Goal: Task Accomplishment & Management: Use online tool/utility

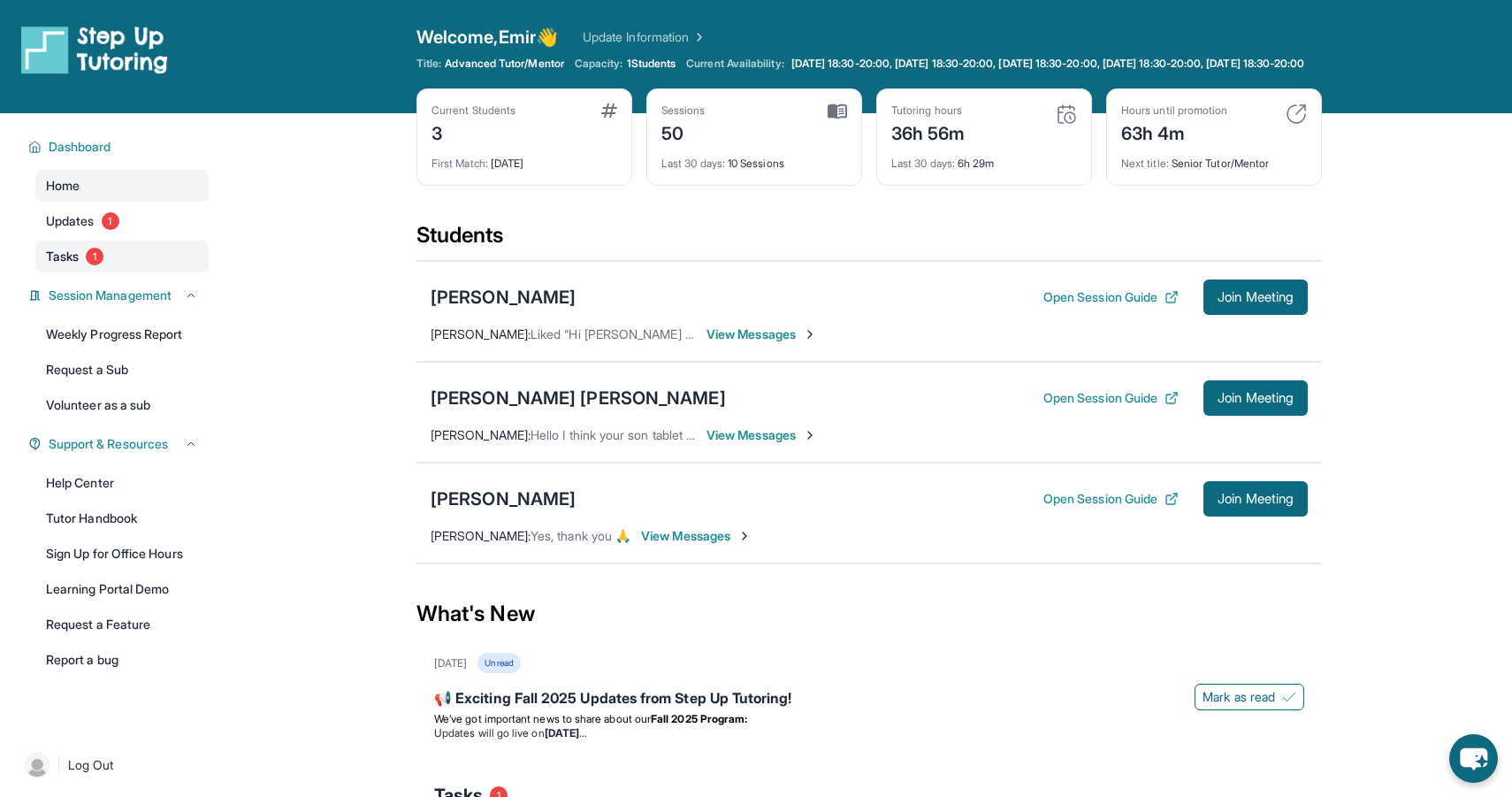
click at [155, 273] on link "Tasks 1" at bounding box center [122, 256] width 173 height 32
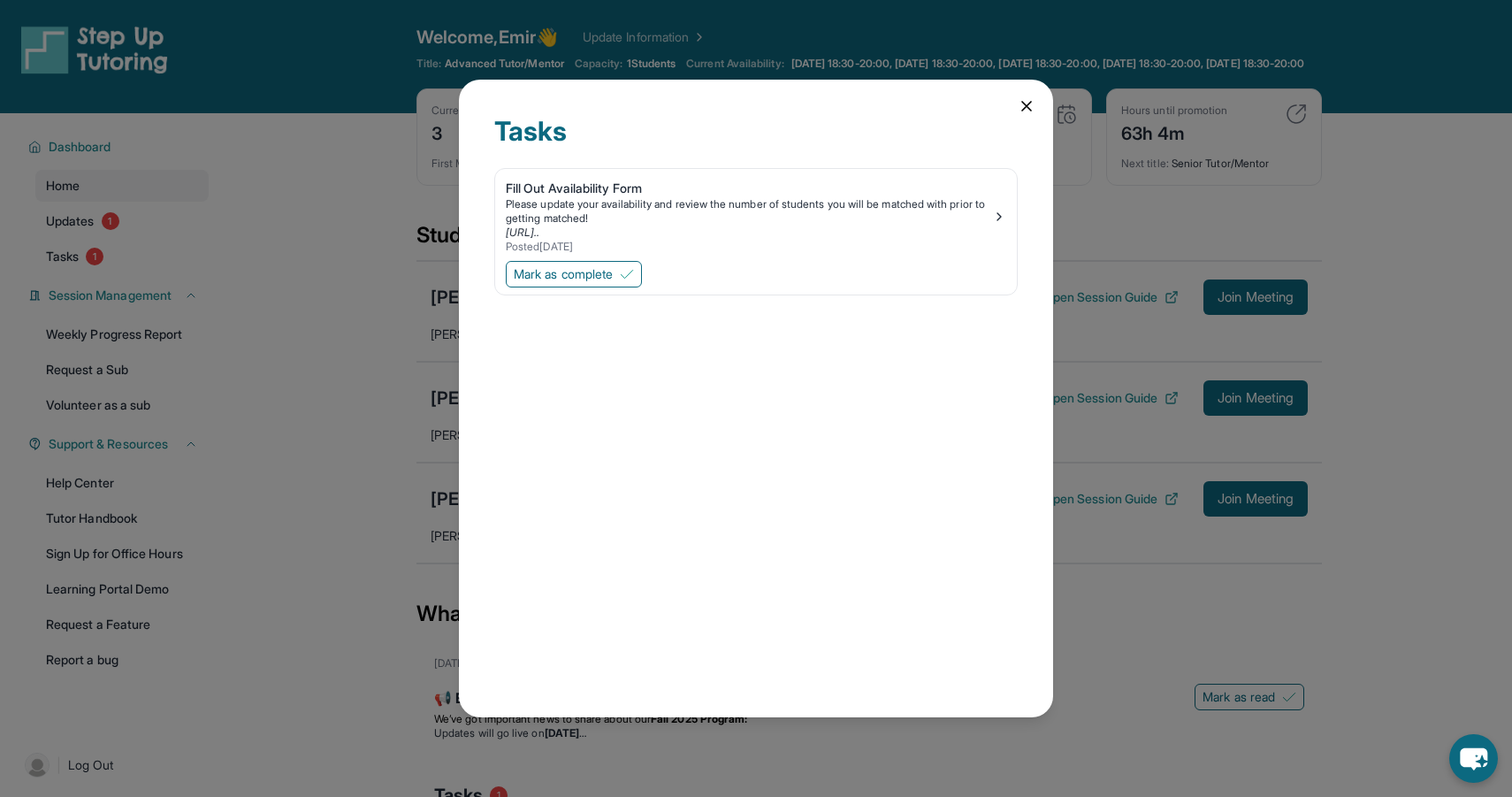
click at [1019, 104] on icon at bounding box center [1026, 106] width 18 height 18
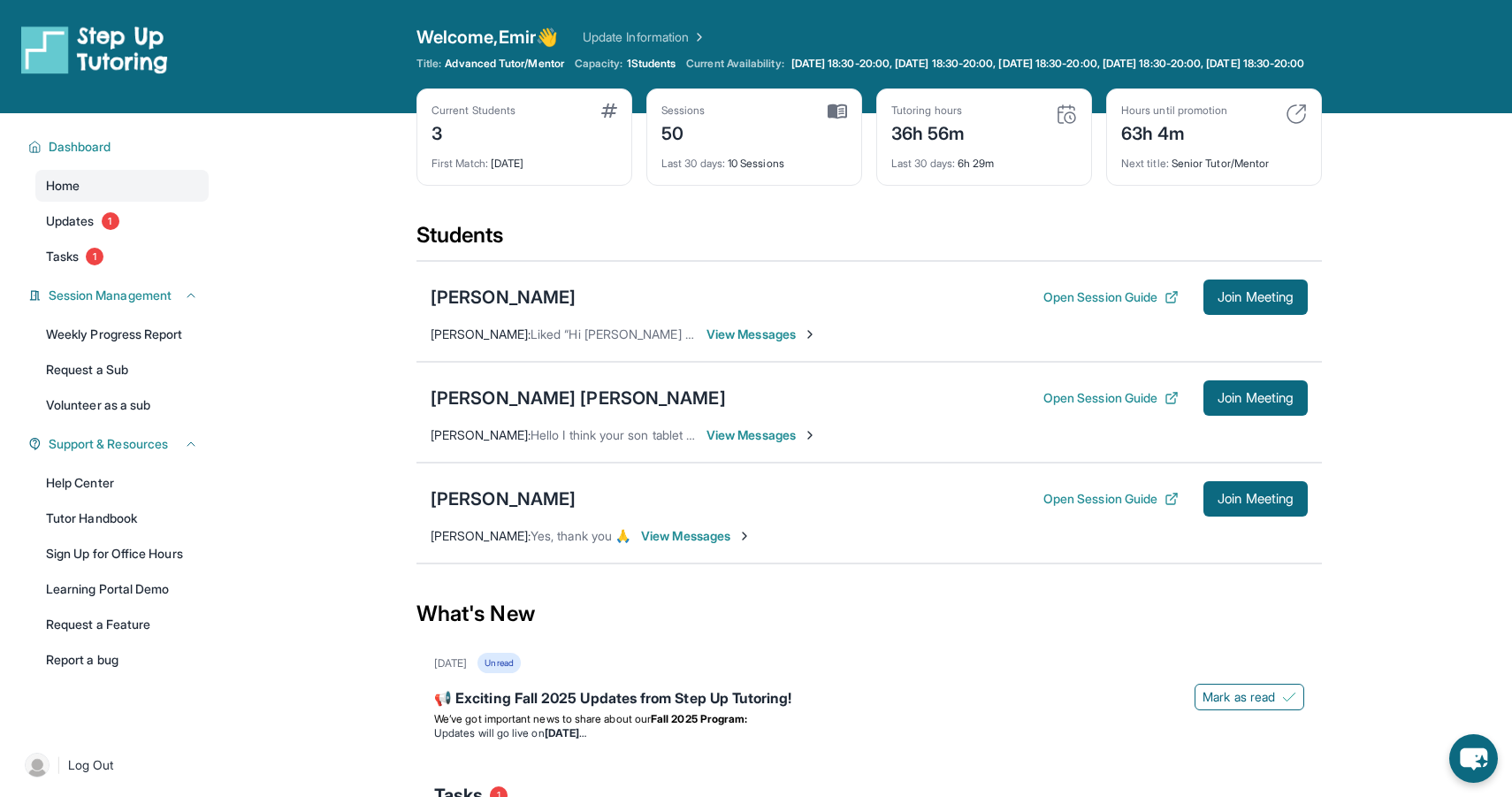
click at [603, 118] on img at bounding box center [609, 110] width 16 height 14
click at [1239, 516] on button "Join Meeting" at bounding box center [1255, 498] width 104 height 35
click at [1252, 504] on span "Join Meeting" at bounding box center [1256, 499] width 76 height 11
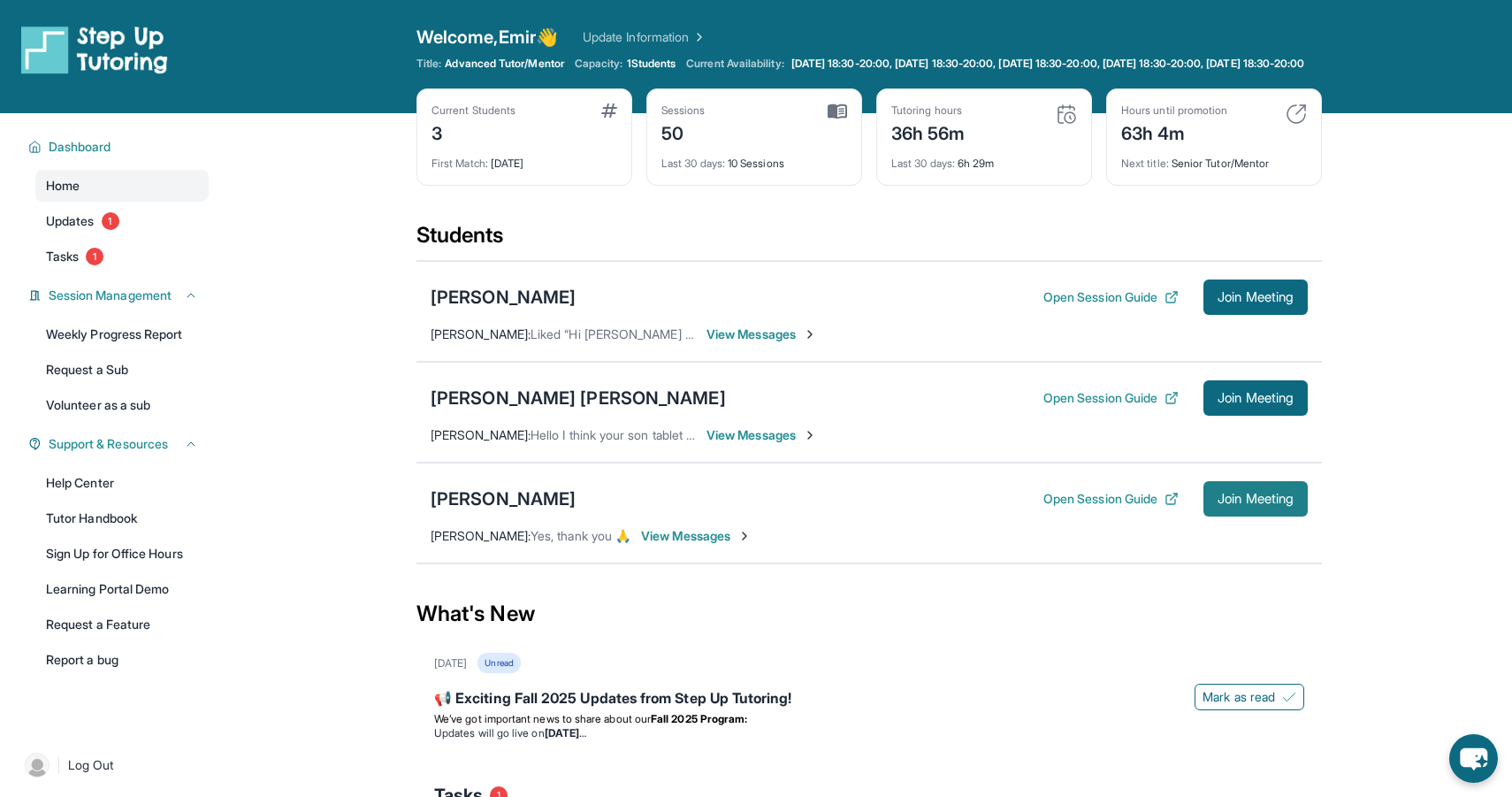
click at [1229, 504] on span "Join Meeting" at bounding box center [1256, 499] width 76 height 11
click at [1262, 502] on button "Join Meeting" at bounding box center [1255, 498] width 104 height 35
click at [1127, 508] on button "Open Session Guide" at bounding box center [1110, 498] width 135 height 18
